Goal: Information Seeking & Learning: Learn about a topic

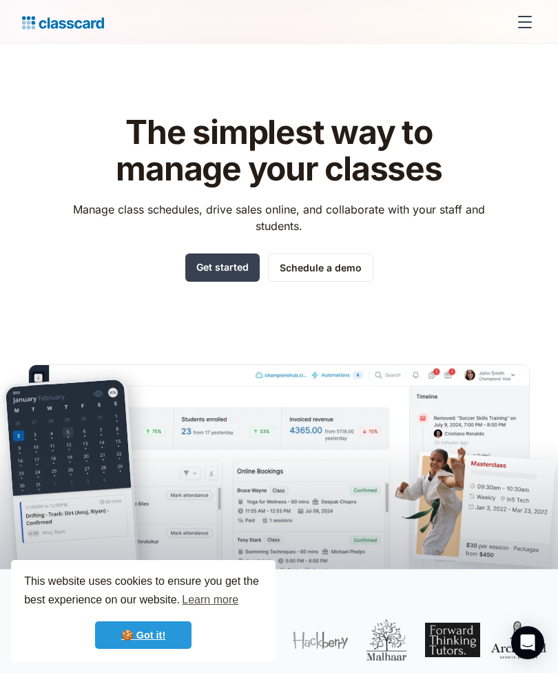
click at [161, 639] on link "🍪 Got it!" at bounding box center [143, 635] width 96 height 28
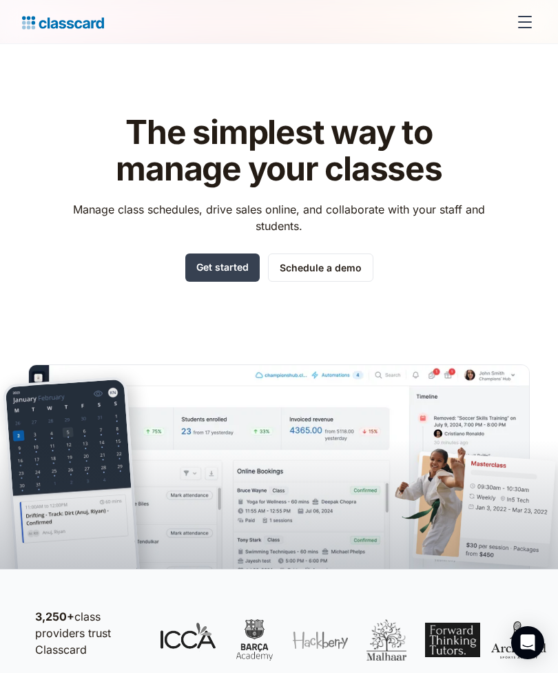
click at [528, 27] on div "menu" at bounding box center [525, 27] width 14 height 1
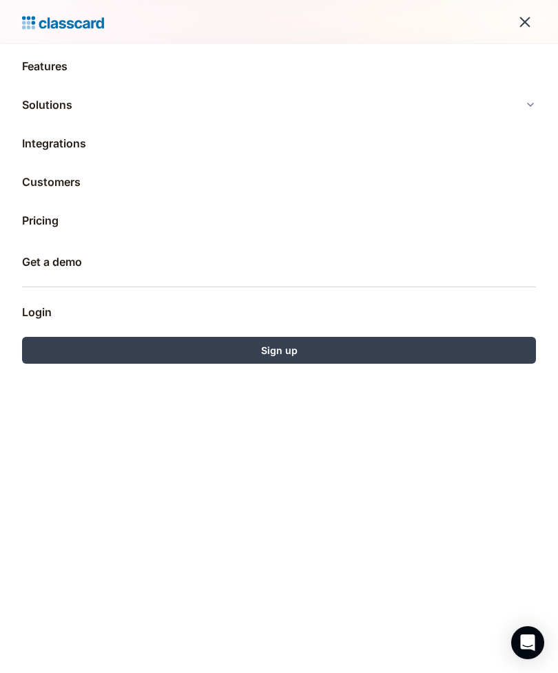
click at [45, 230] on link "Pricing" at bounding box center [279, 220] width 514 height 33
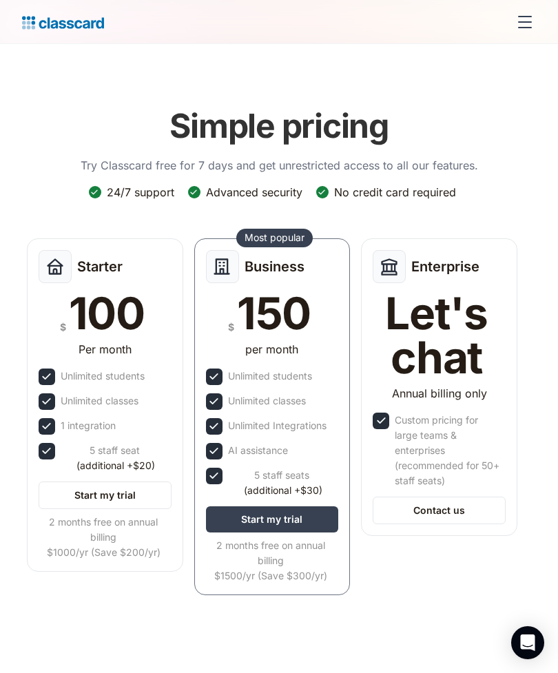
click at [316, 362] on div "Business $ 150 per month Unlimited students Unlimited classes Unlimited Integra…" at bounding box center [272, 416] width 156 height 357
click at [52, 429] on img at bounding box center [46, 426] width 14 height 14
click at [87, 431] on div "Starter $ 100 Per month Unlimited students Unlimited classes 1 integration 5 st…" at bounding box center [105, 404] width 156 height 333
click at [132, 486] on link "Start my trial" at bounding box center [105, 496] width 133 height 28
click at [531, 25] on div "menu" at bounding box center [524, 22] width 33 height 33
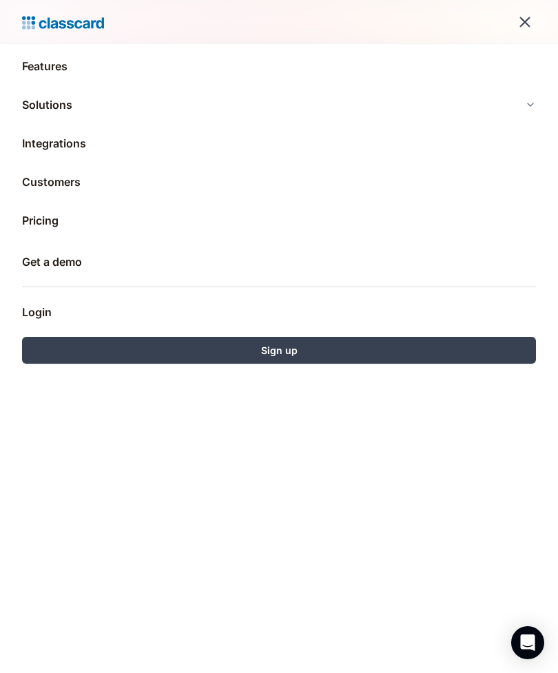
click at [65, 151] on link "Integrations" at bounding box center [279, 143] width 514 height 33
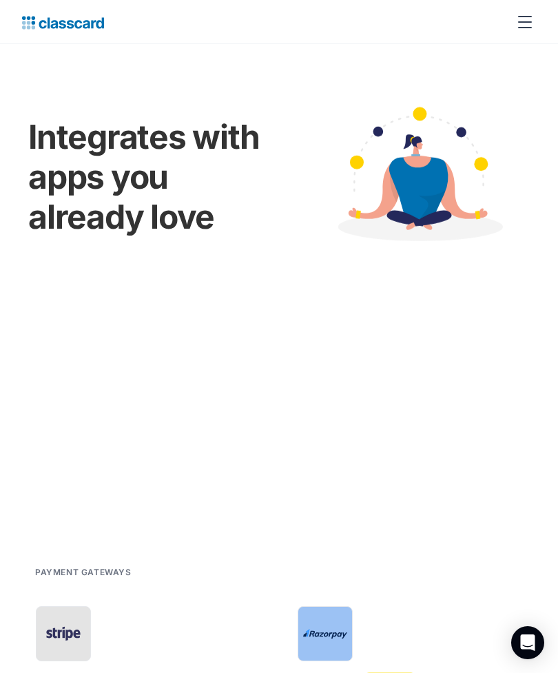
click at [526, 29] on div "menu" at bounding box center [524, 22] width 33 height 33
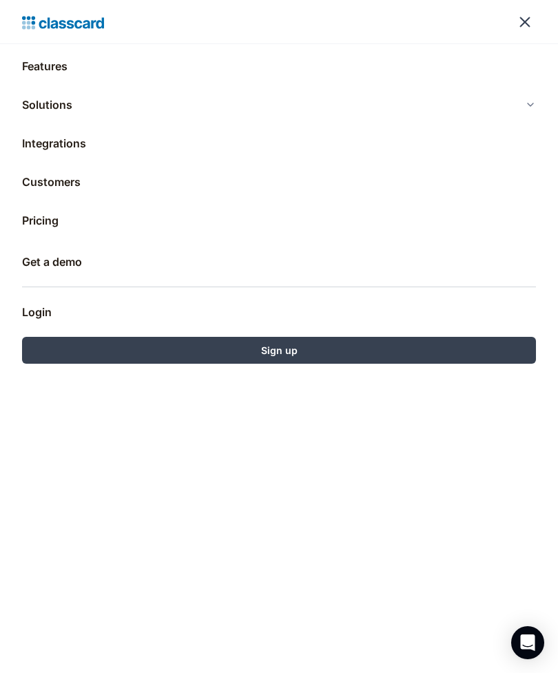
click at [55, 70] on link "Features" at bounding box center [279, 66] width 514 height 33
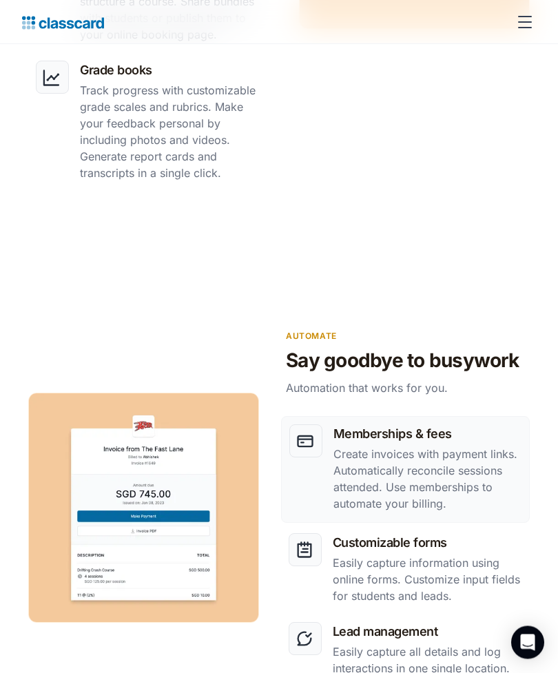
scroll to position [1634, 0]
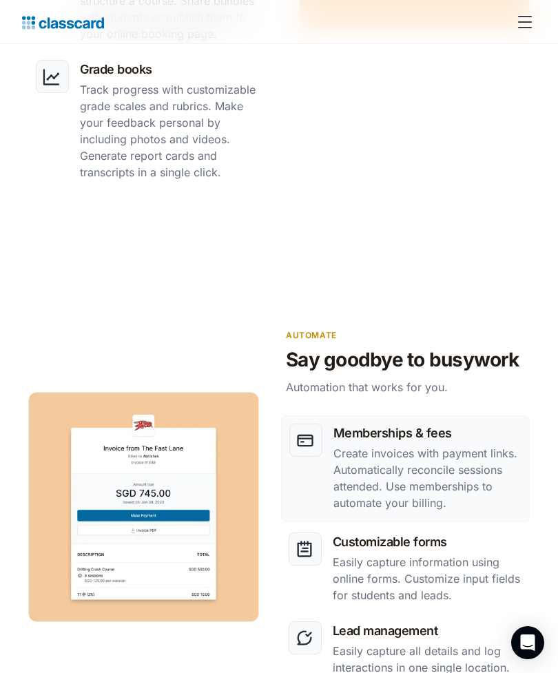
click at [457, 555] on p "Easily capture information using online forms. Customize input fields for stude…" at bounding box center [427, 579] width 189 height 50
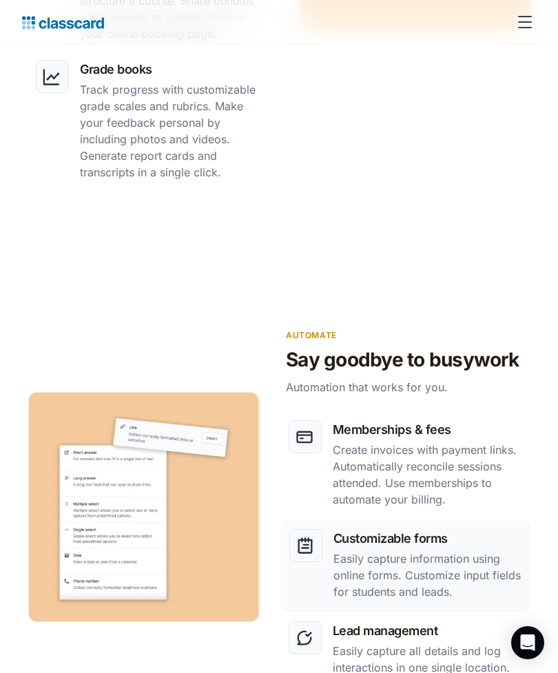
click at [487, 472] on p "Create invoices with payment links. Automatically reconcile sessions attended. …" at bounding box center [427, 475] width 189 height 66
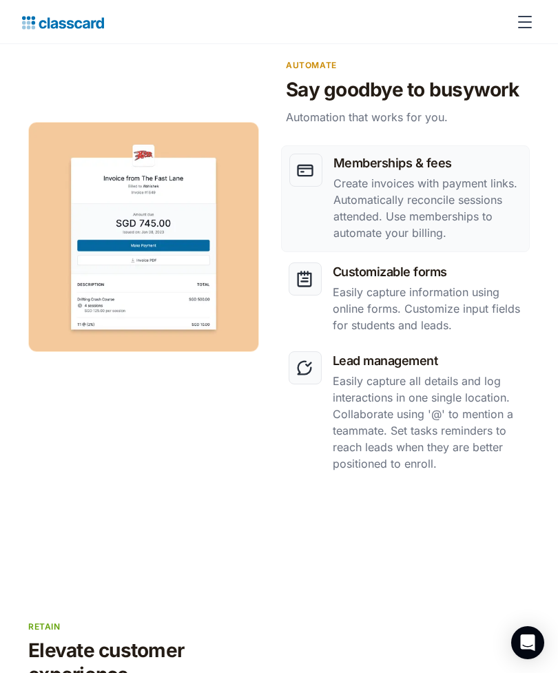
scroll to position [1906, 0]
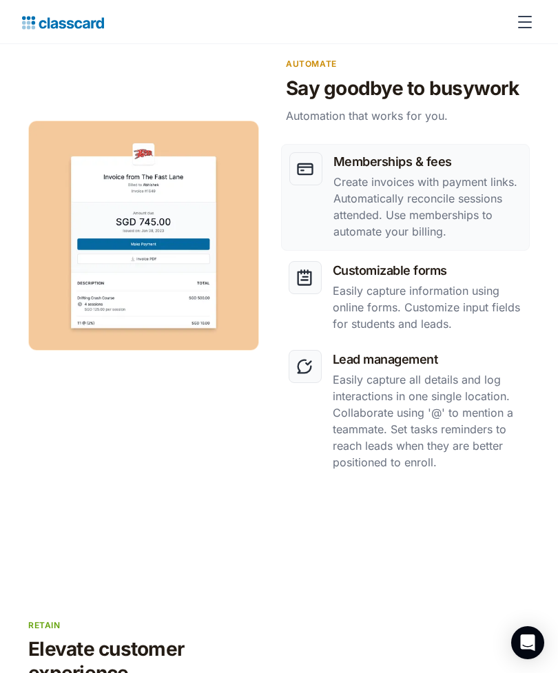
click at [557, 382] on section "Automate Say goodbye to busywork Automation that works for you. Memberships & f…" at bounding box center [279, 268] width 558 height 561
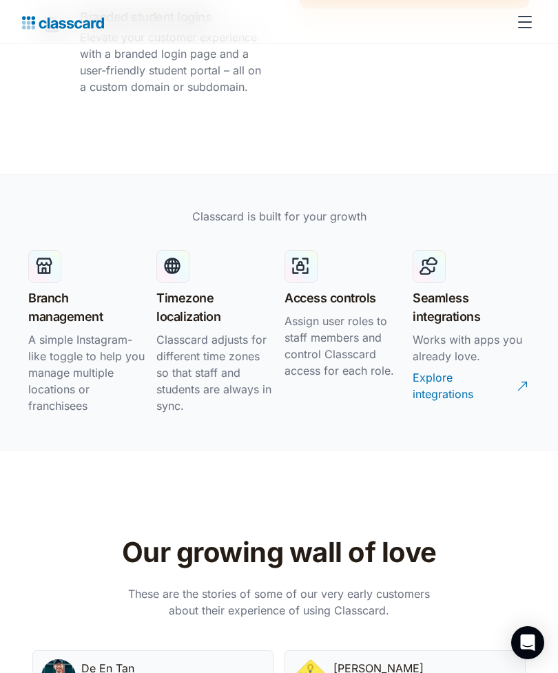
scroll to position [2850, 0]
click at [461, 394] on div "Explore integrations" at bounding box center [463, 379] width 101 height 43
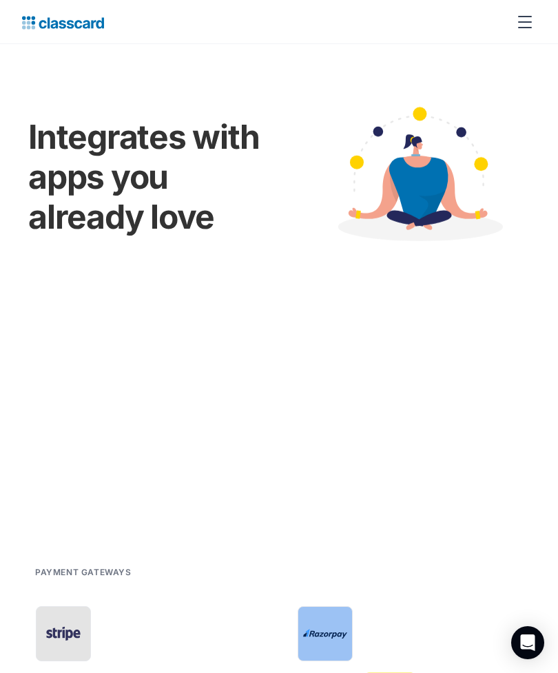
click at [556, 353] on header "Integrates with apps you already love" at bounding box center [279, 296] width 558 height 505
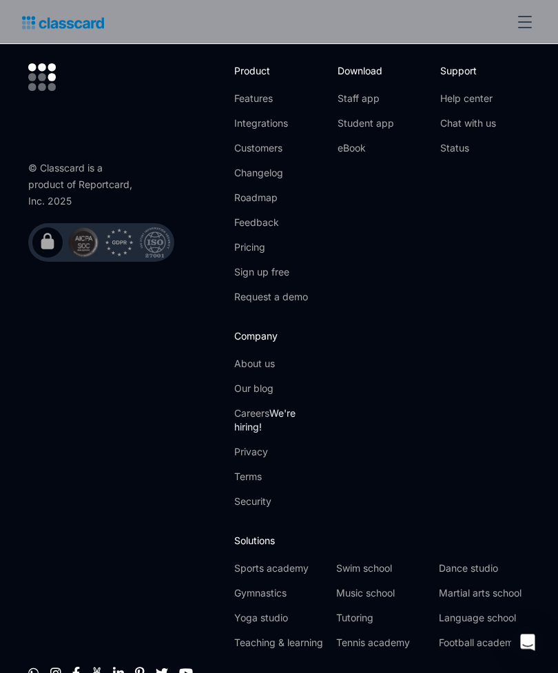
scroll to position [3890, 0]
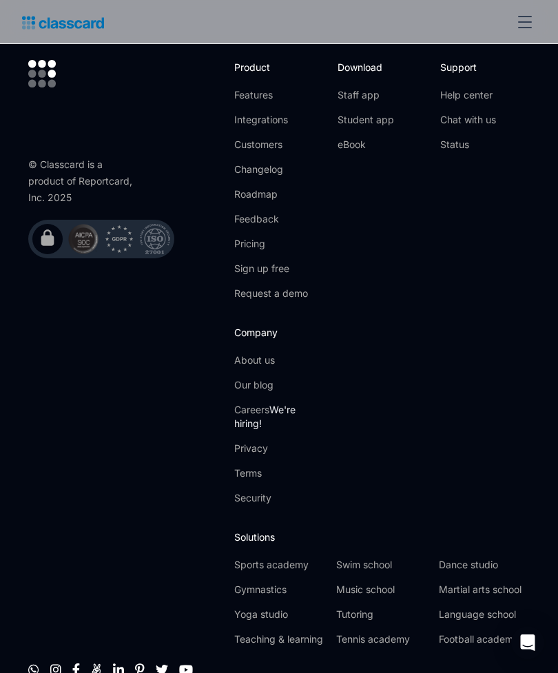
click at [387, 589] on link "Music school" at bounding box center [381, 590] width 91 height 14
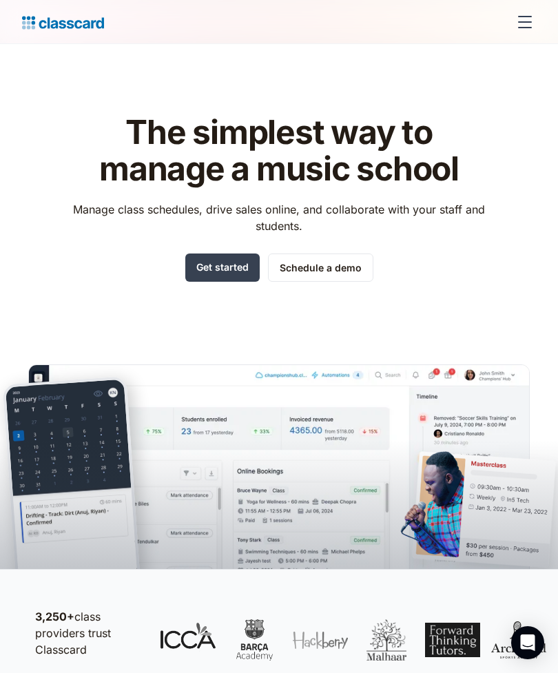
click at [514, 17] on div "menu" at bounding box center [524, 22] width 33 height 33
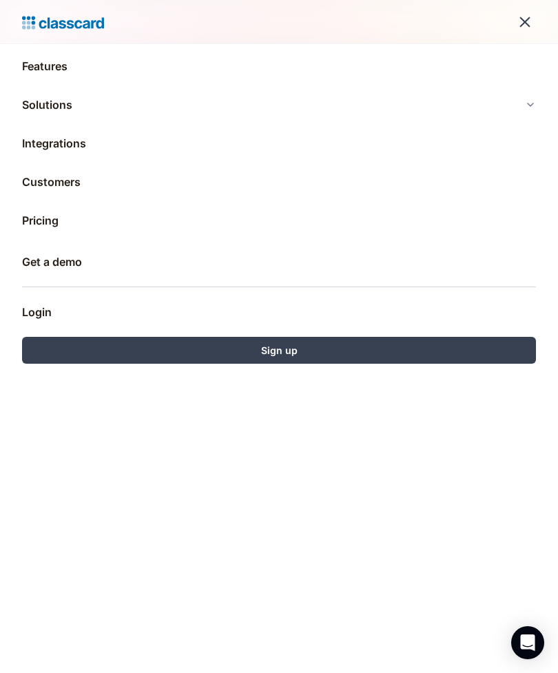
click at [37, 224] on link "Pricing" at bounding box center [279, 220] width 514 height 33
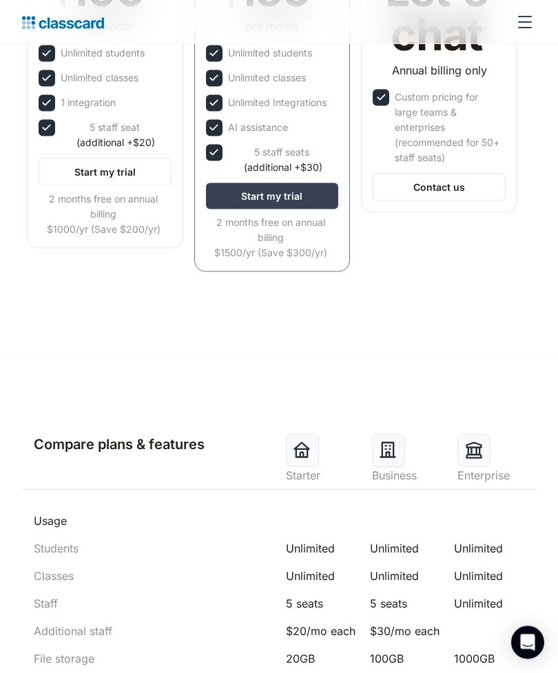
scroll to position [336, 0]
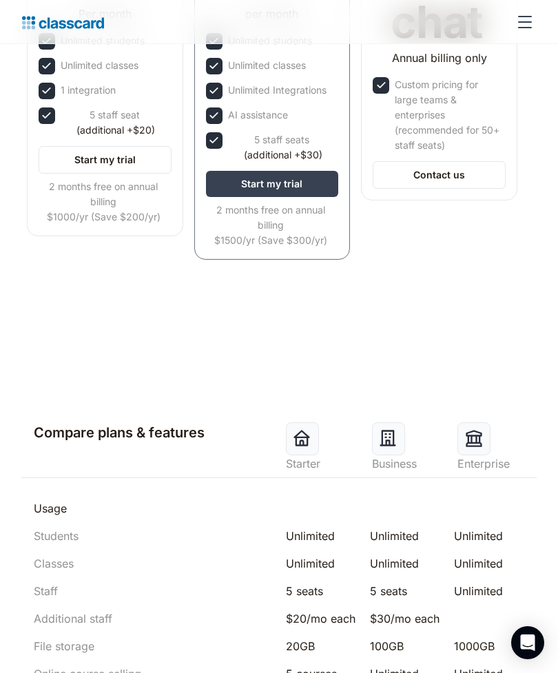
click at [366, 433] on div "Business" at bounding box center [408, 447] width 86 height 50
click at [415, 442] on div "Business" at bounding box center [408, 447] width 86 height 50
click at [480, 438] on img at bounding box center [473, 438] width 19 height 19
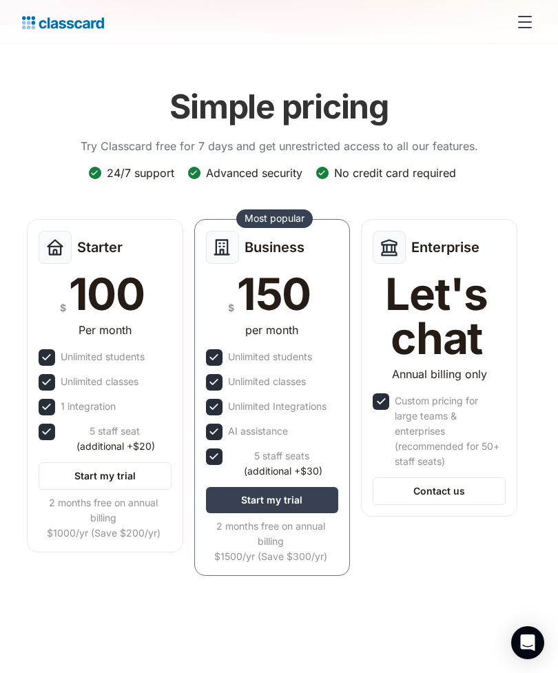
scroll to position [0, 0]
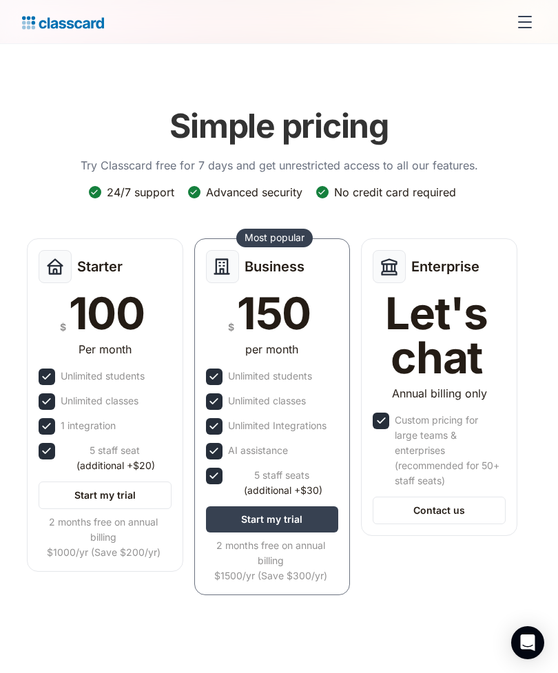
click at [520, 25] on div "menu" at bounding box center [524, 22] width 33 height 33
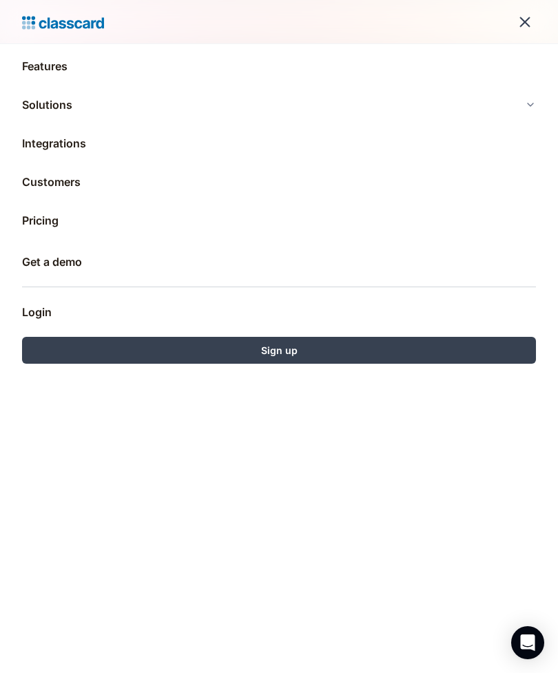
click at [46, 107] on div "Solutions" at bounding box center [47, 104] width 50 height 17
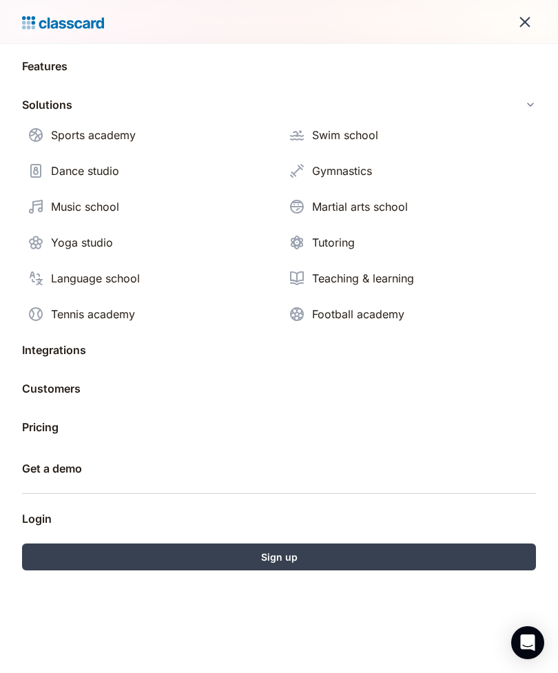
click at [384, 282] on div "Teaching & learning" at bounding box center [363, 278] width 102 height 17
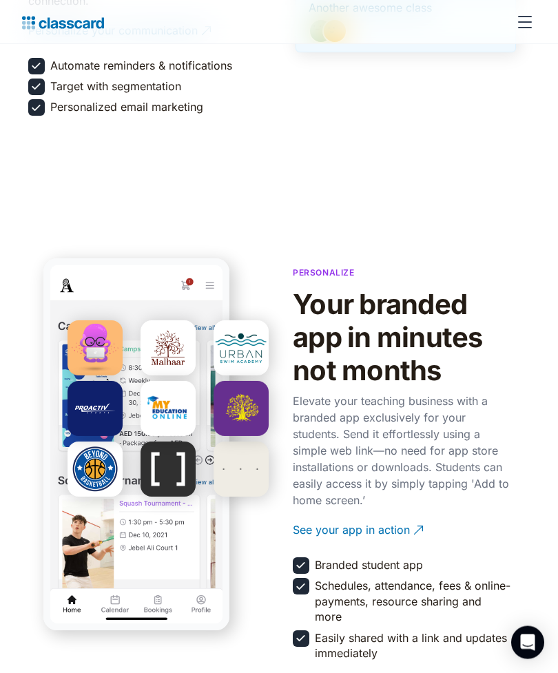
scroll to position [2389, 0]
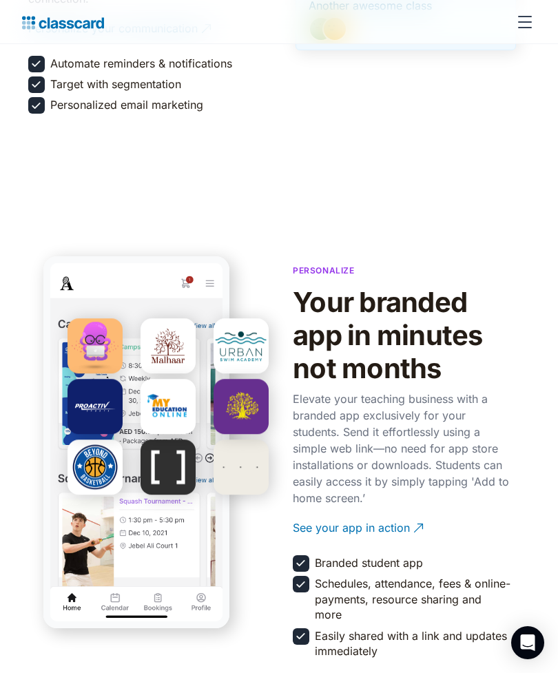
click at [415, 521] on img at bounding box center [418, 528] width 14 height 14
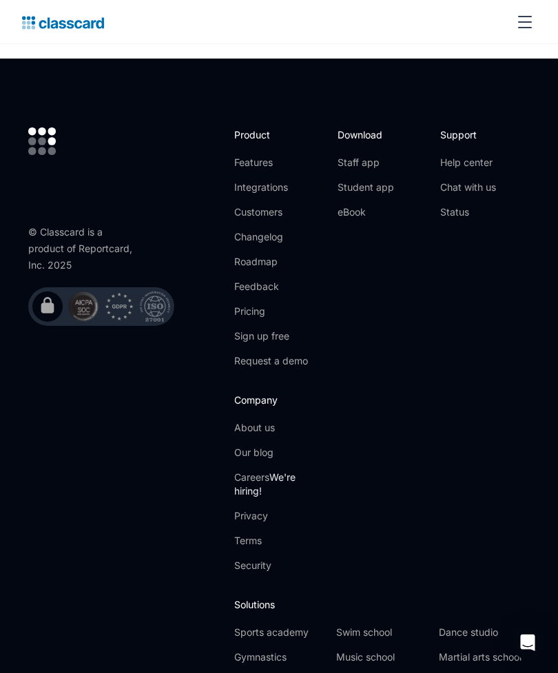
scroll to position [5386, 0]
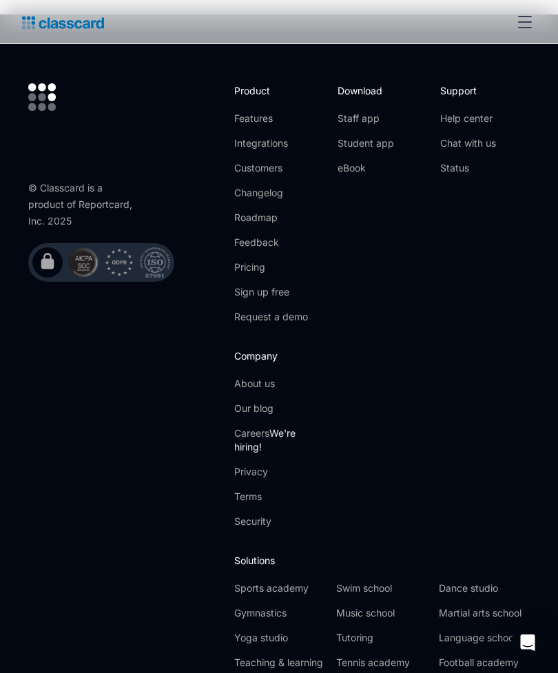
click at [492, 606] on link "Martial arts school" at bounding box center [484, 613] width 91 height 14
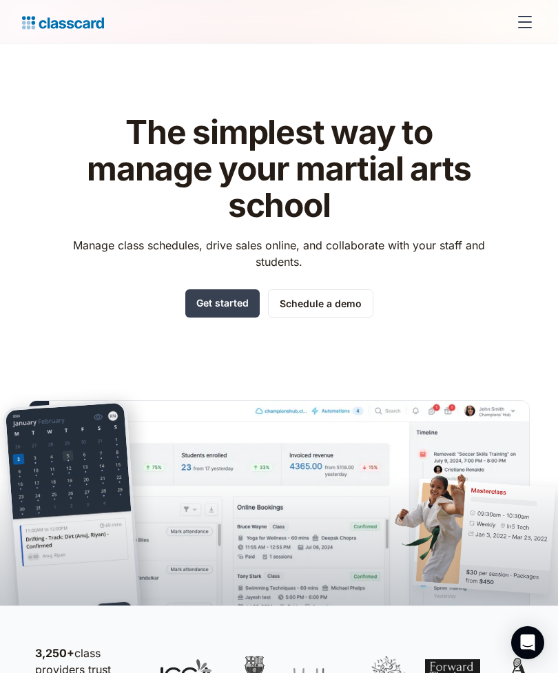
click at [533, 21] on div "menu" at bounding box center [524, 22] width 33 height 33
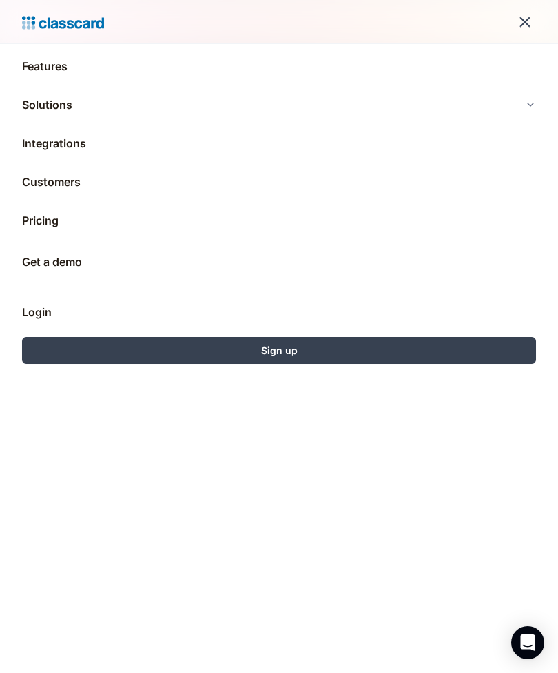
click at [517, 19] on div "menu" at bounding box center [524, 22] width 33 height 33
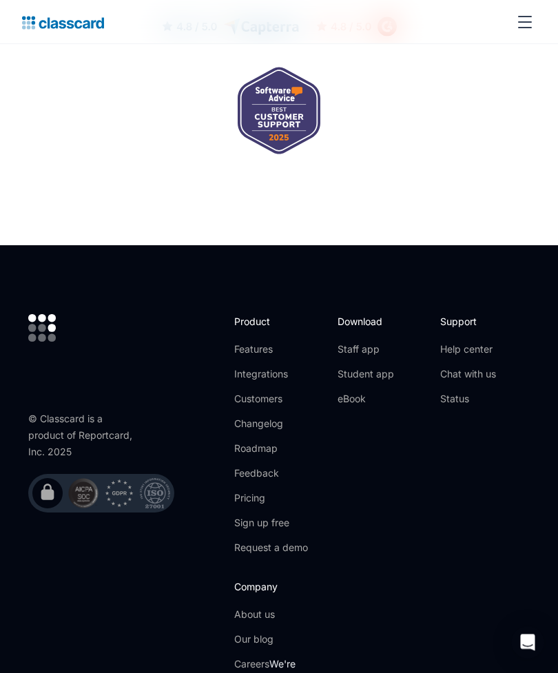
scroll to position [5386, 0]
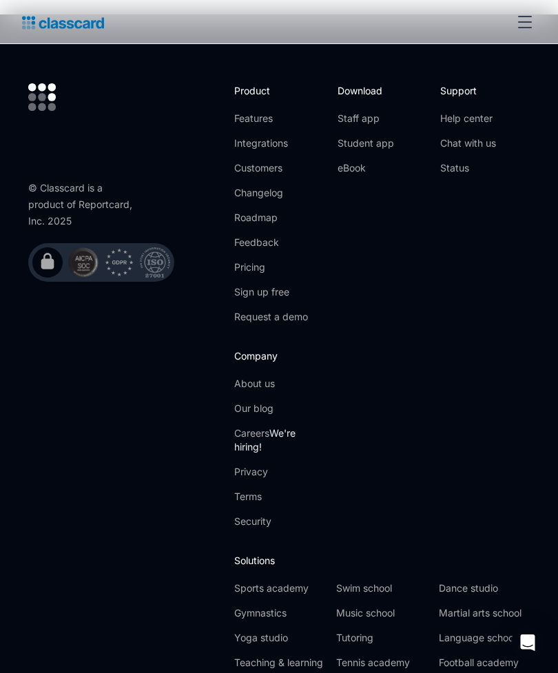
click at [293, 581] on link "Sports academy" at bounding box center [279, 588] width 91 height 14
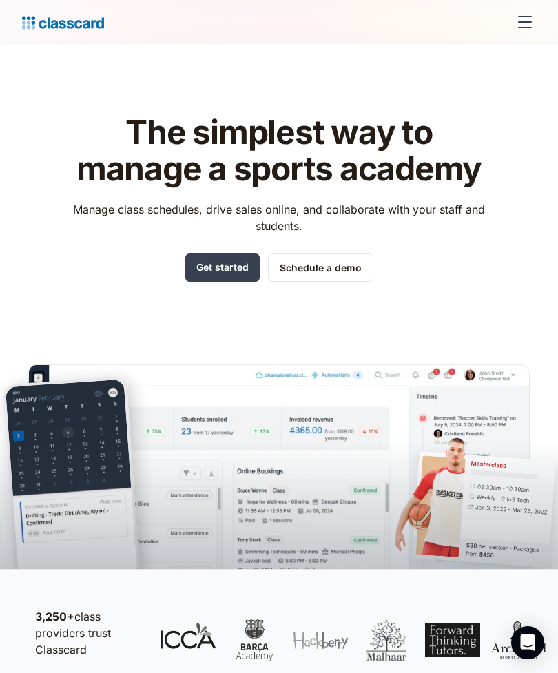
click at [236, 263] on link "Get started" at bounding box center [222, 268] width 74 height 28
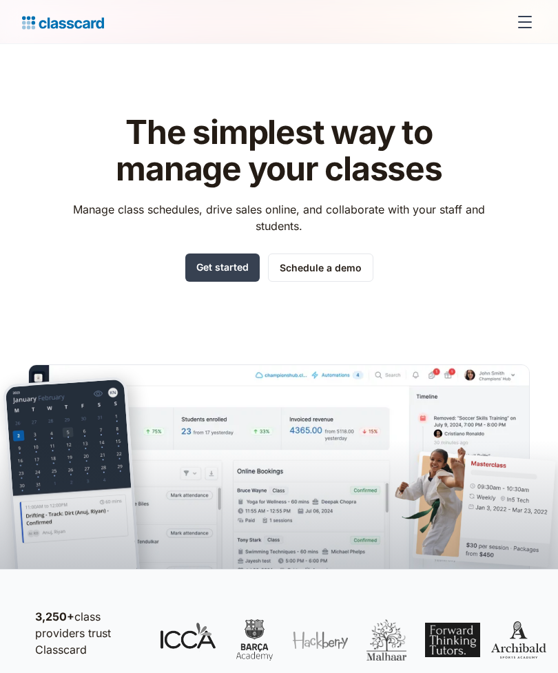
click at [527, 16] on div "menu" at bounding box center [525, 16] width 14 height 1
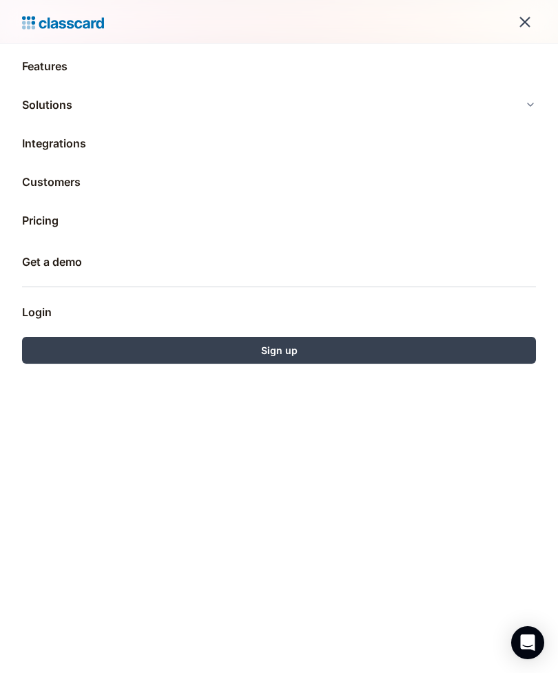
click at [31, 316] on link "Login" at bounding box center [279, 312] width 514 height 33
